Goal: Find specific page/section: Find specific page/section

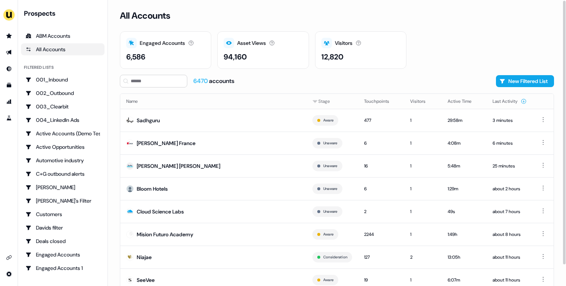
scroll to position [23, 0]
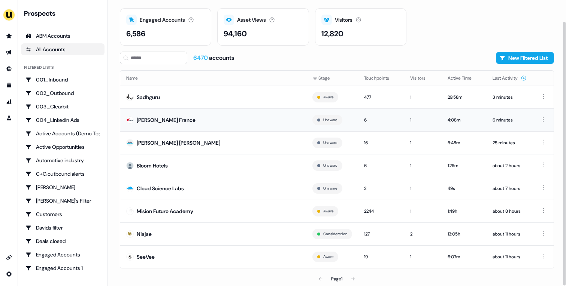
click at [248, 128] on td "[PERSON_NAME] France" at bounding box center [213, 120] width 186 height 23
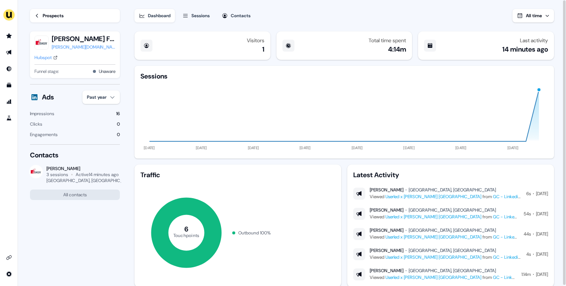
click at [56, 16] on div "Prospects" at bounding box center [53, 15] width 21 height 7
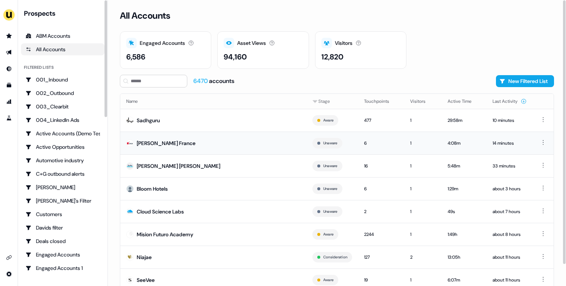
scroll to position [23, 0]
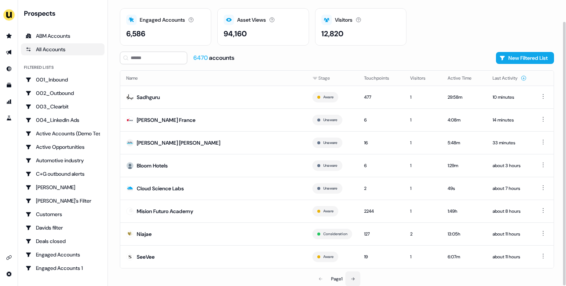
click at [348, 278] on button at bounding box center [352, 279] width 15 height 15
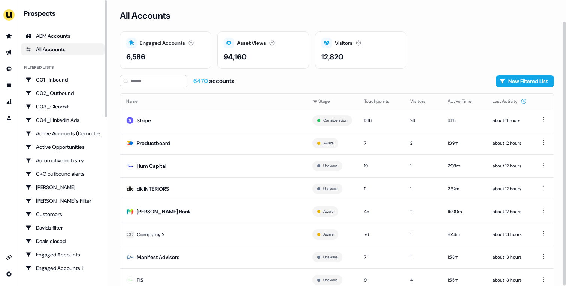
scroll to position [23, 0]
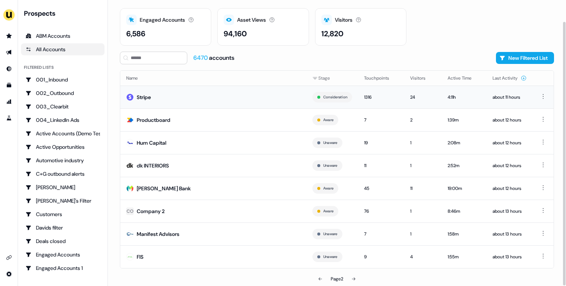
click at [244, 95] on td "Stripe" at bounding box center [213, 97] width 186 height 23
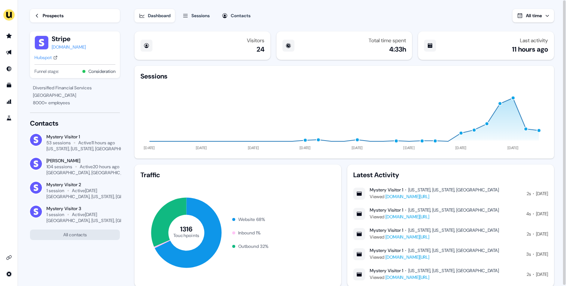
click at [41, 59] on div "Hubspot" at bounding box center [42, 57] width 17 height 7
